Goal: Navigation & Orientation: Find specific page/section

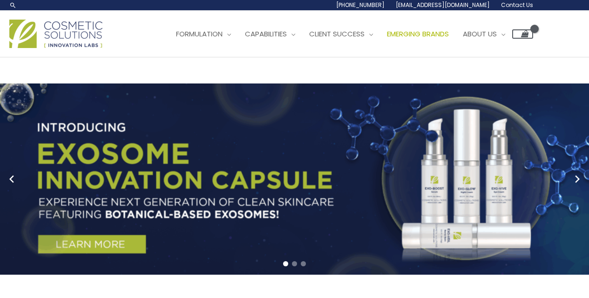
click at [438, 35] on span "Emerging Brands" at bounding box center [418, 34] width 62 height 10
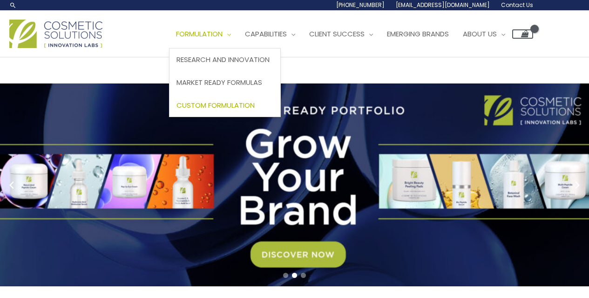
click at [241, 106] on span "Custom Formulation" at bounding box center [215, 105] width 78 height 10
